Goal: Navigation & Orientation: Go to known website

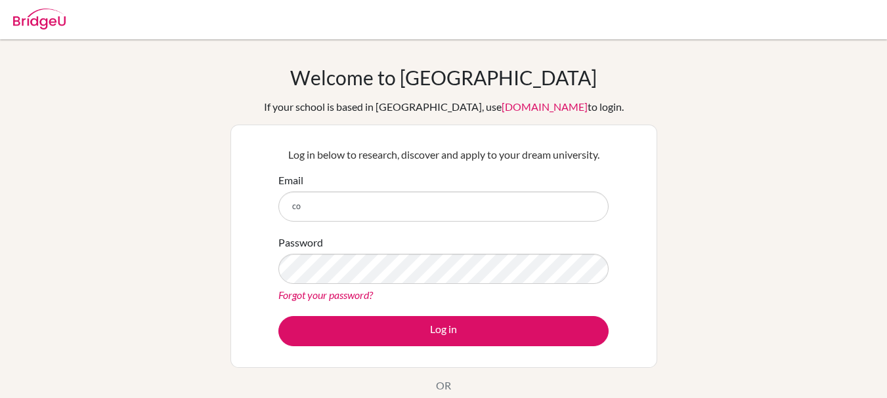
type input "c"
type input "[EMAIL_ADDRESS][DOMAIN_NAME]"
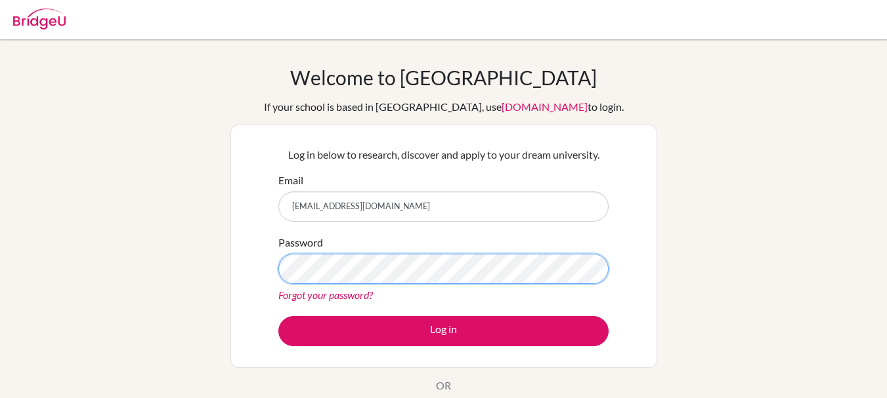
click at [253, 260] on div "Log in below to research, discover and apply to your dream university. Email [E…" at bounding box center [443, 246] width 427 height 243
click at [278, 316] on button "Log in" at bounding box center [443, 331] width 330 height 30
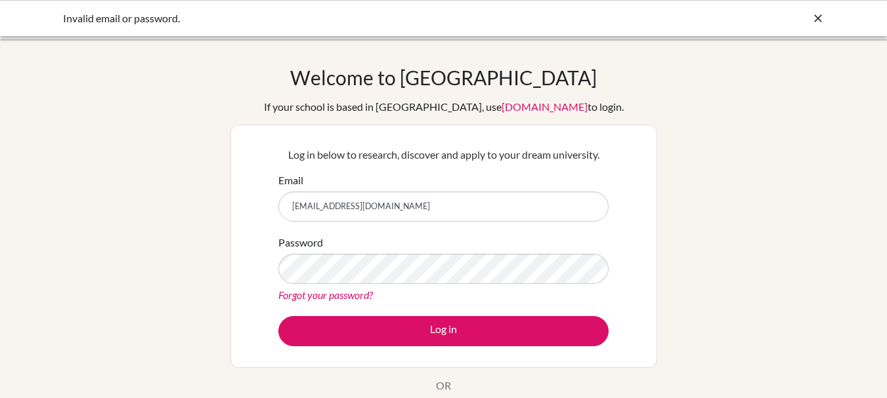
drag, startPoint x: 327, startPoint y: 206, endPoint x: 279, endPoint y: 197, distance: 49.4
click at [279, 197] on div "Email [EMAIL_ADDRESS][DOMAIN_NAME]" at bounding box center [443, 197] width 330 height 49
type input "[EMAIL_ADDRESS][DOMAIN_NAME]"
click at [766, 231] on div "Welcome to [GEOGRAPHIC_DATA] If your school is based in [GEOGRAPHIC_DATA], use …" at bounding box center [443, 280] width 887 height 429
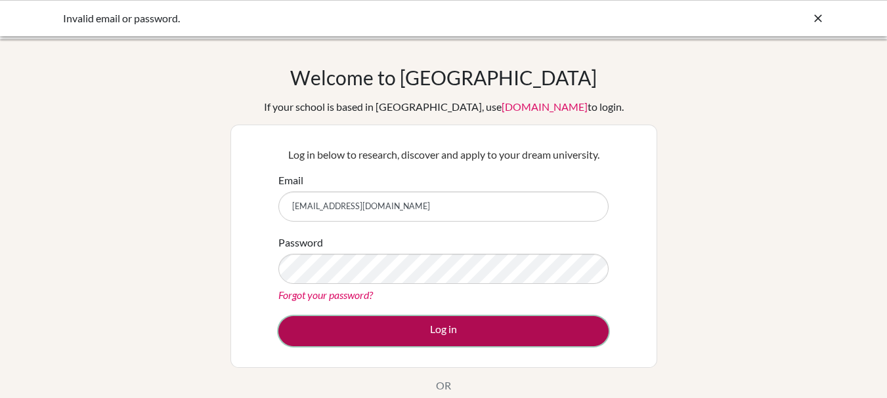
click at [547, 329] on button "Log in" at bounding box center [443, 331] width 330 height 30
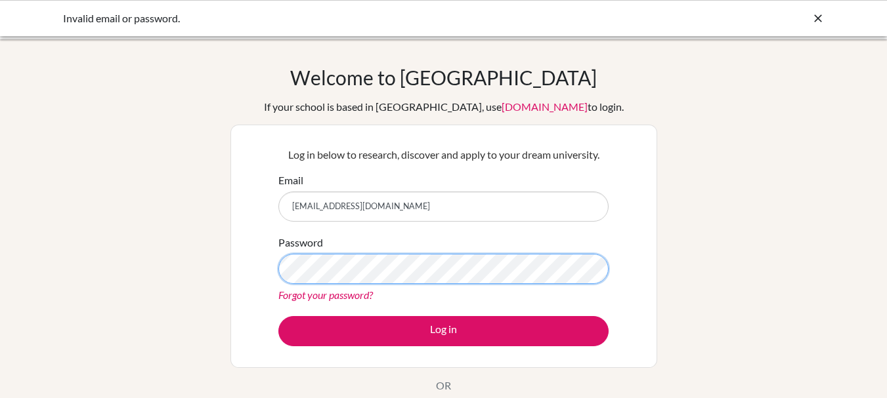
click at [278, 316] on button "Log in" at bounding box center [443, 331] width 330 height 30
